Goal: Task Accomplishment & Management: Use online tool/utility

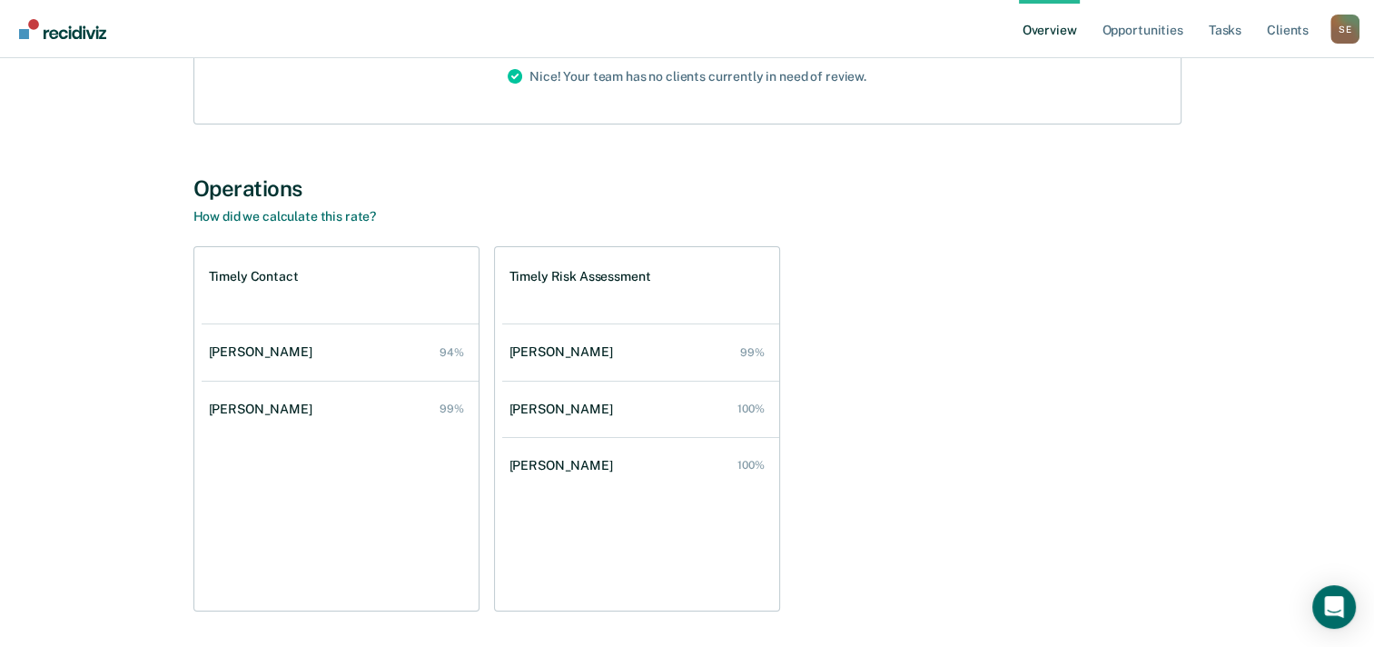
scroll to position [272, 0]
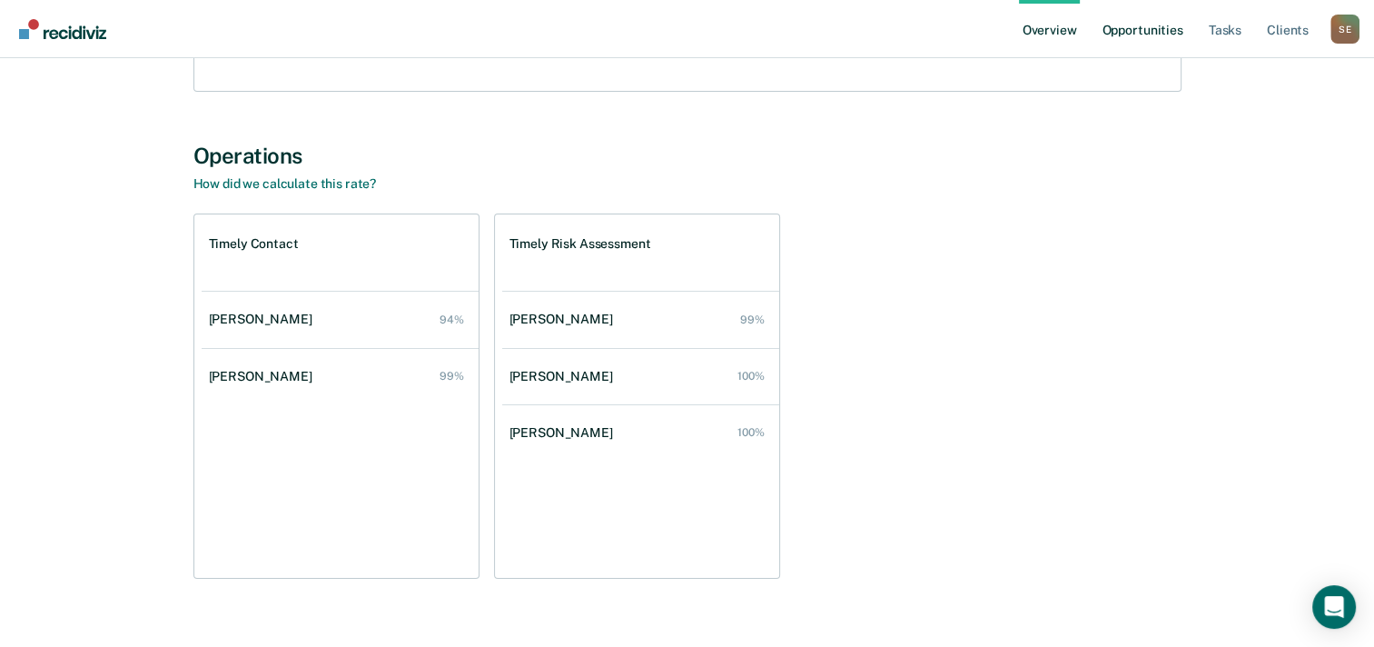
click at [1149, 33] on link "Opportunities" at bounding box center [1142, 29] width 88 height 58
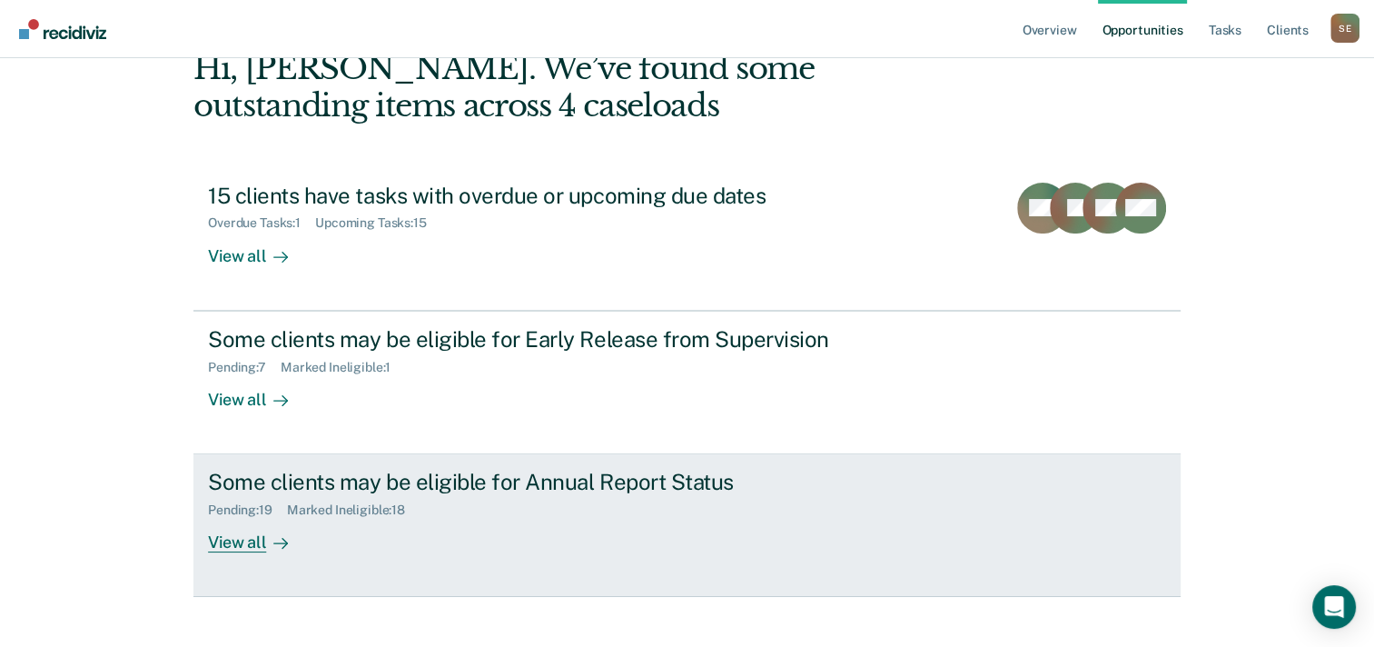
scroll to position [124, 0]
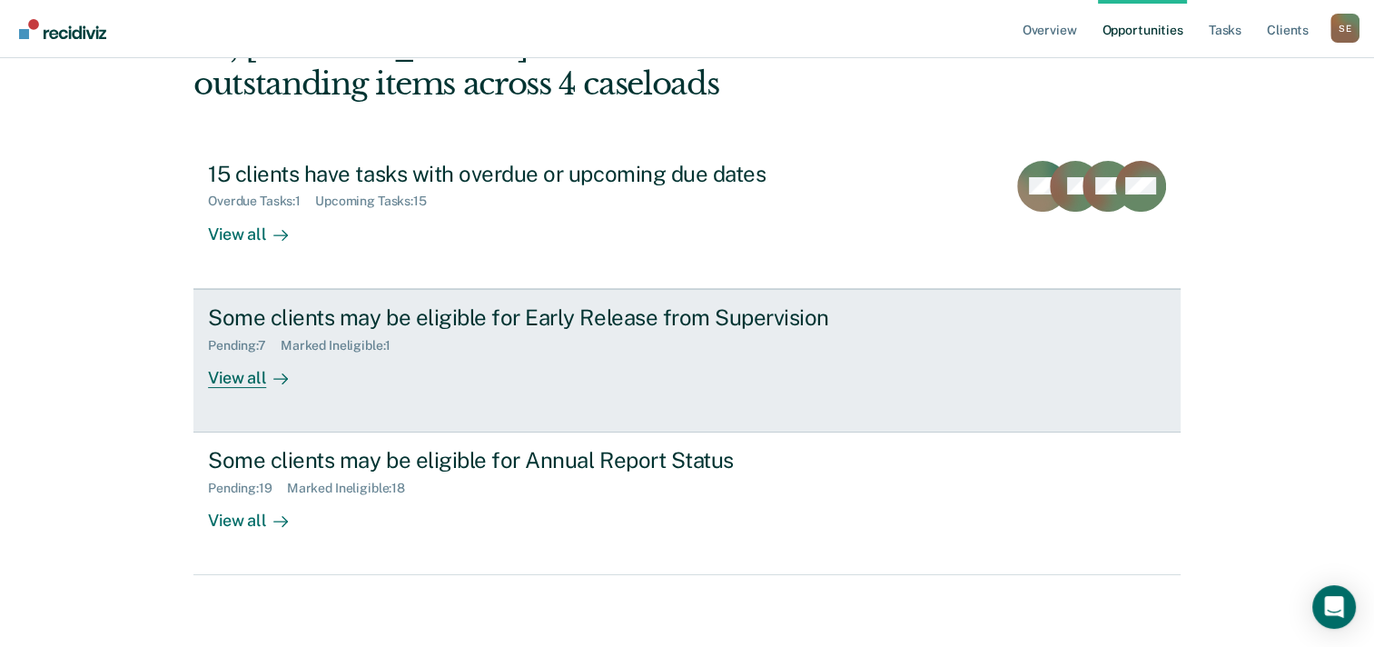
click at [245, 378] on div "View all" at bounding box center [259, 369] width 102 height 35
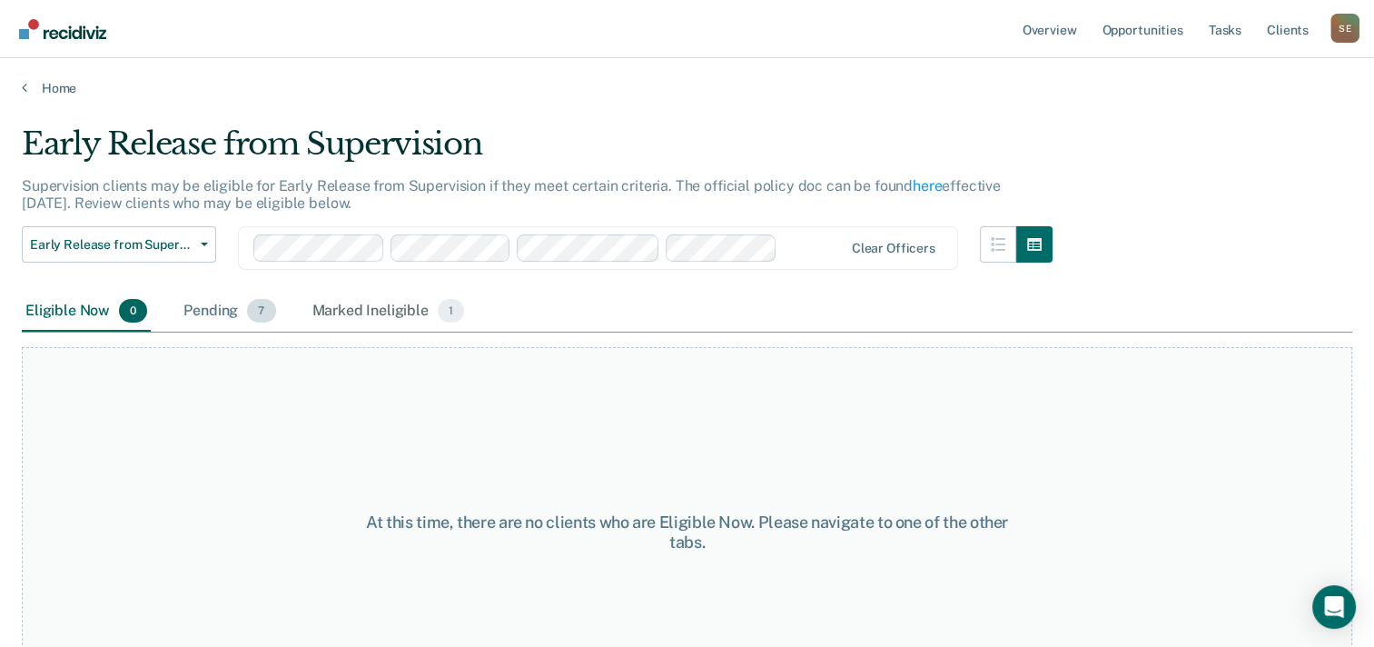
click at [225, 305] on div "Pending 7" at bounding box center [229, 312] width 99 height 40
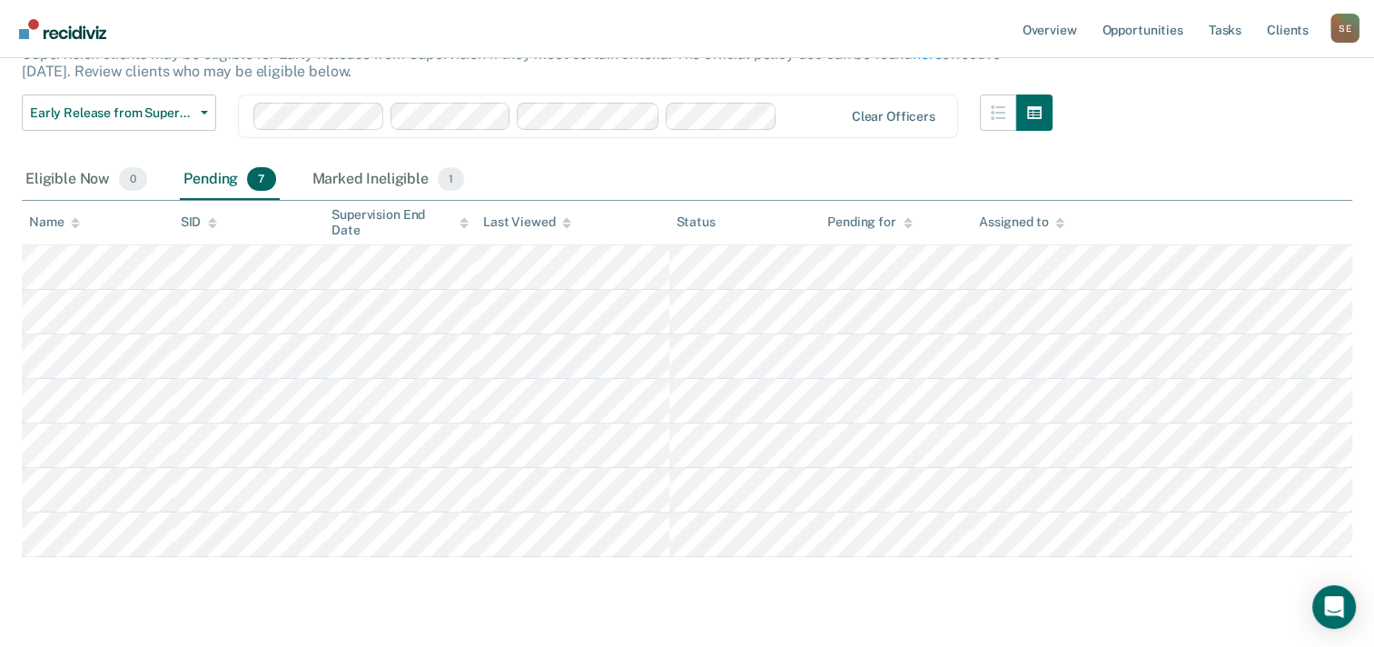
scroll to position [171, 0]
